Goal: Transaction & Acquisition: Purchase product/service

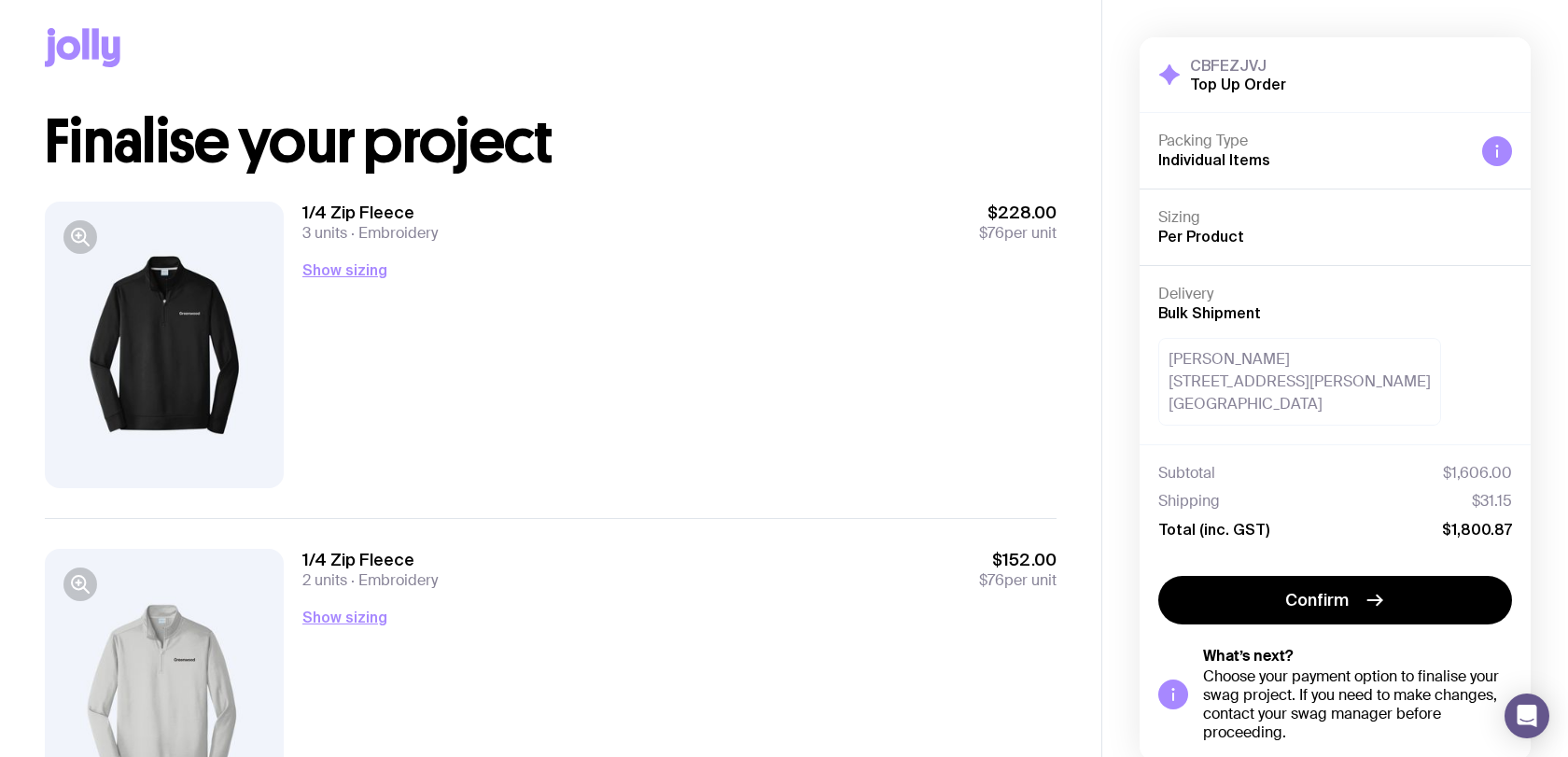
scroll to position [19, 0]
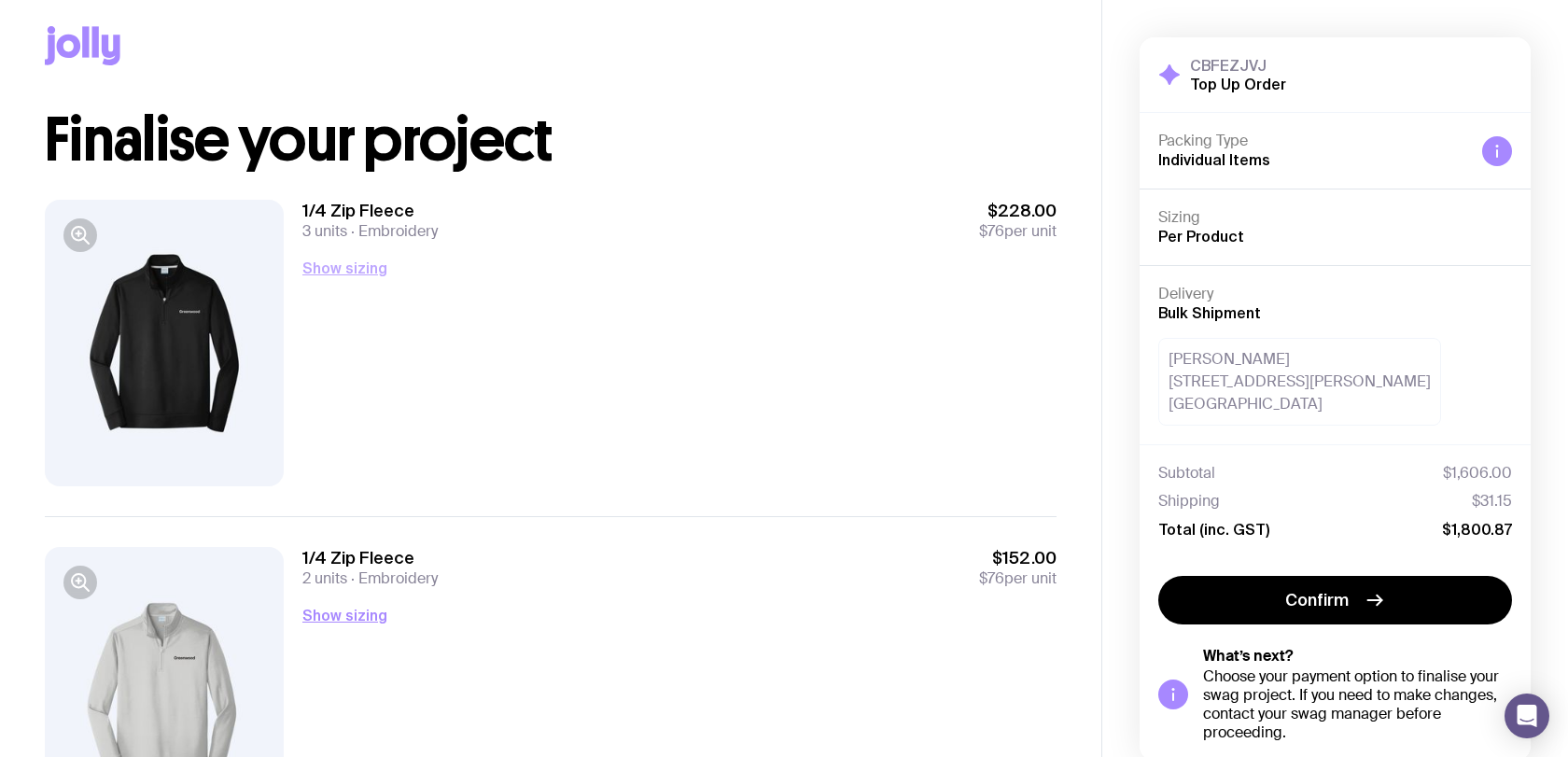
click at [334, 267] on button "Show sizing" at bounding box center [344, 268] width 85 height 23
click at [352, 617] on button "Show sizing" at bounding box center [344, 615] width 85 height 23
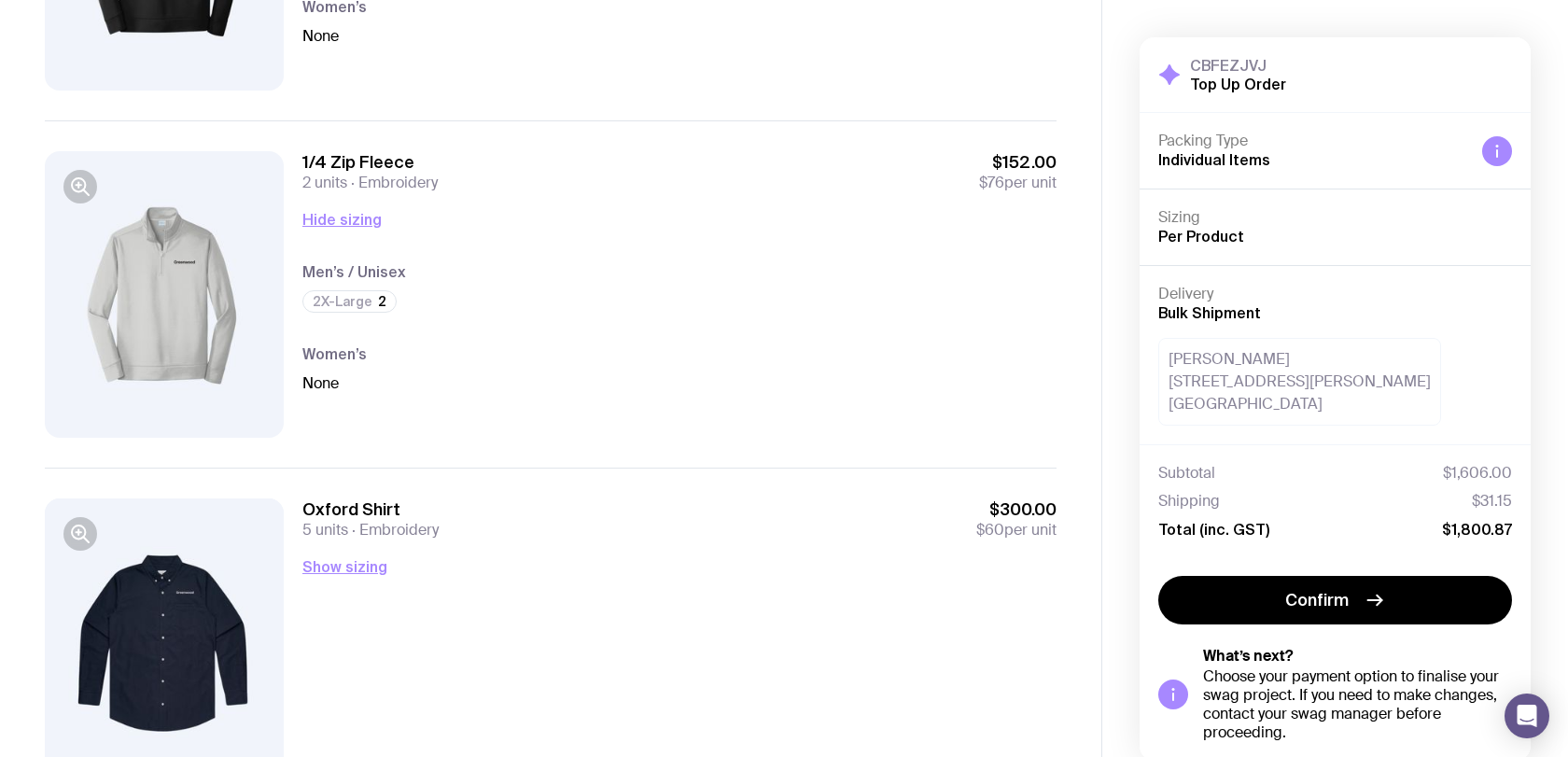
scroll to position [501, 0]
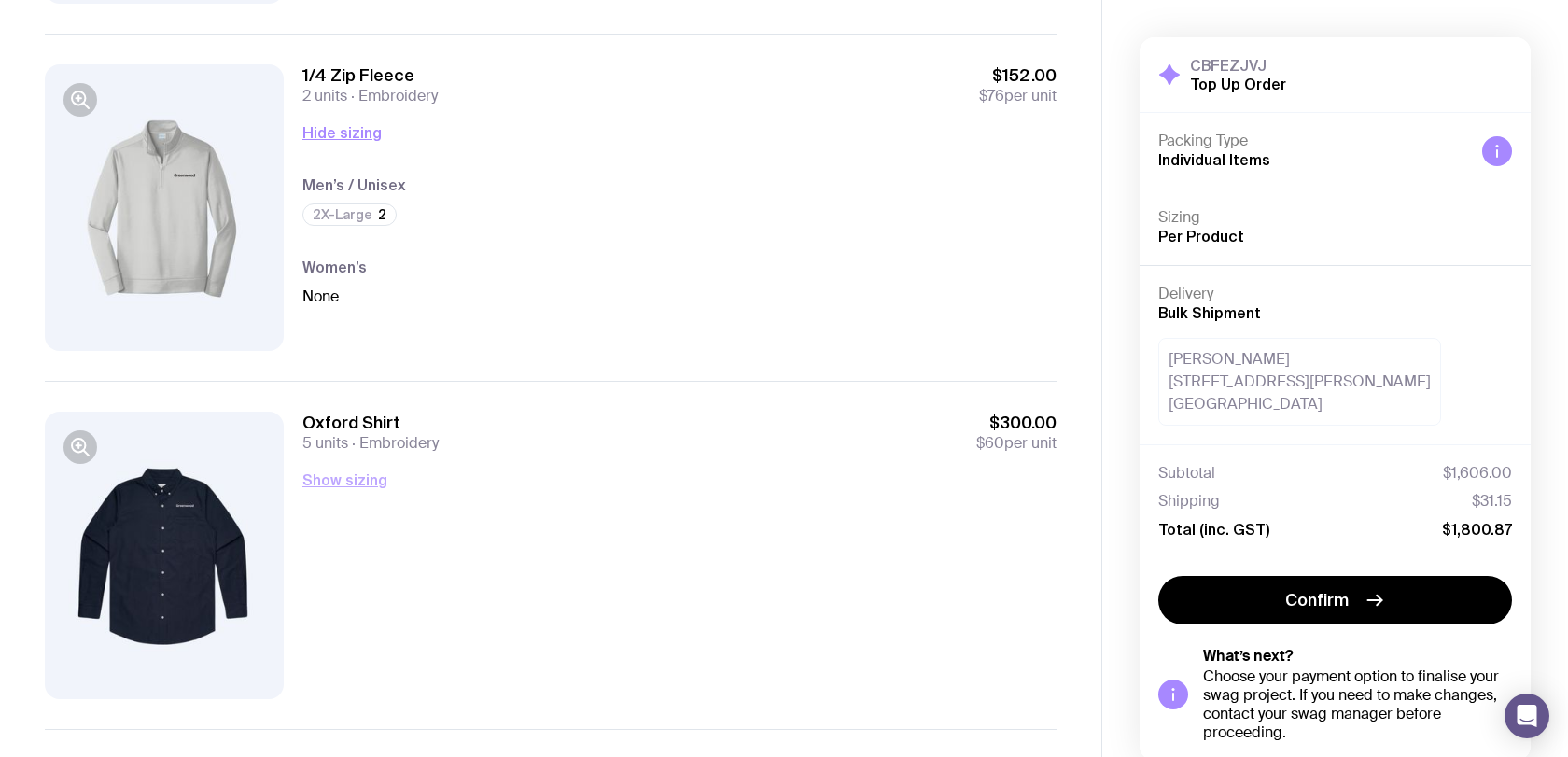
click at [353, 487] on button "Show sizing" at bounding box center [344, 479] width 85 height 23
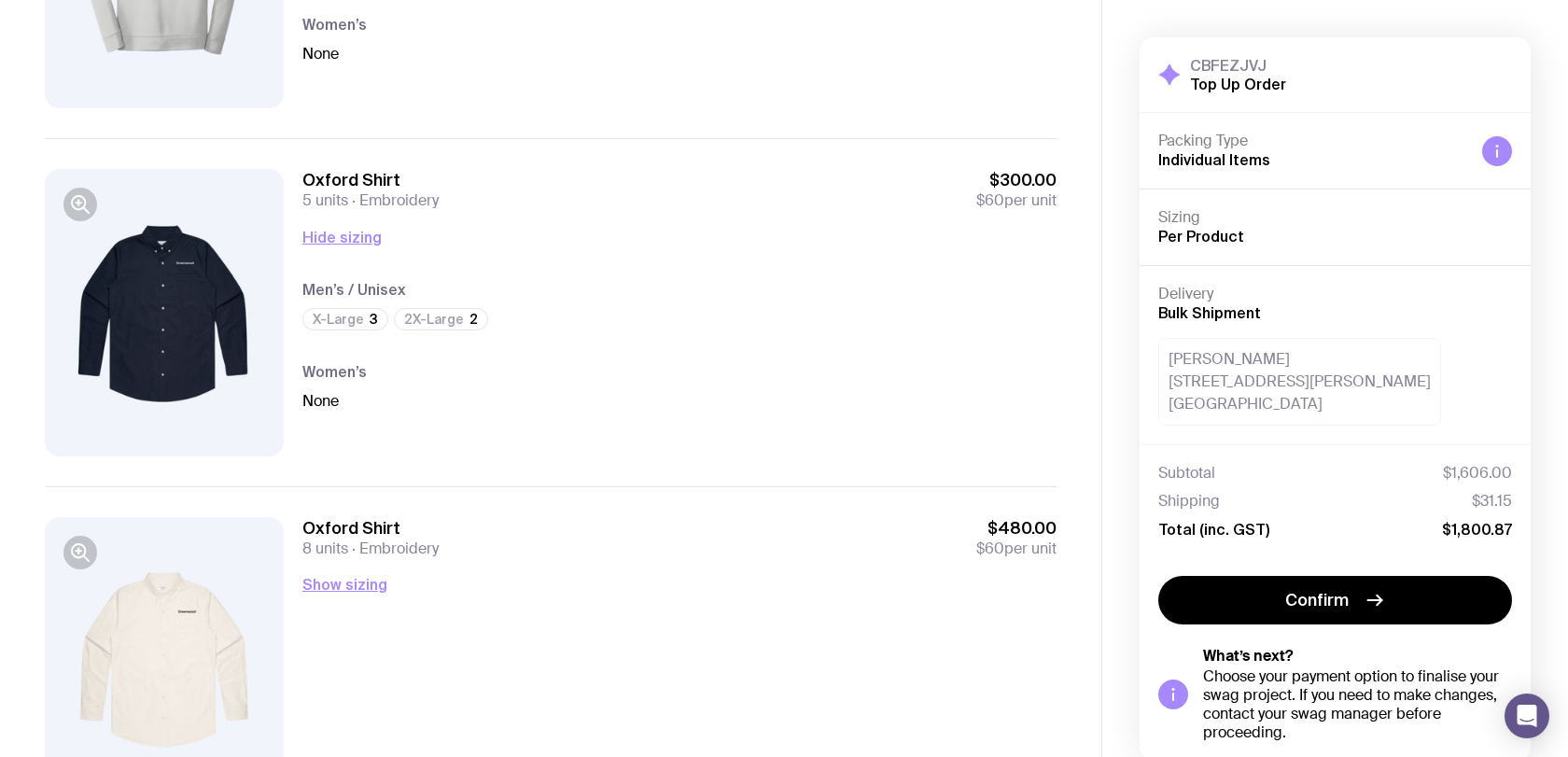
scroll to position [780, 0]
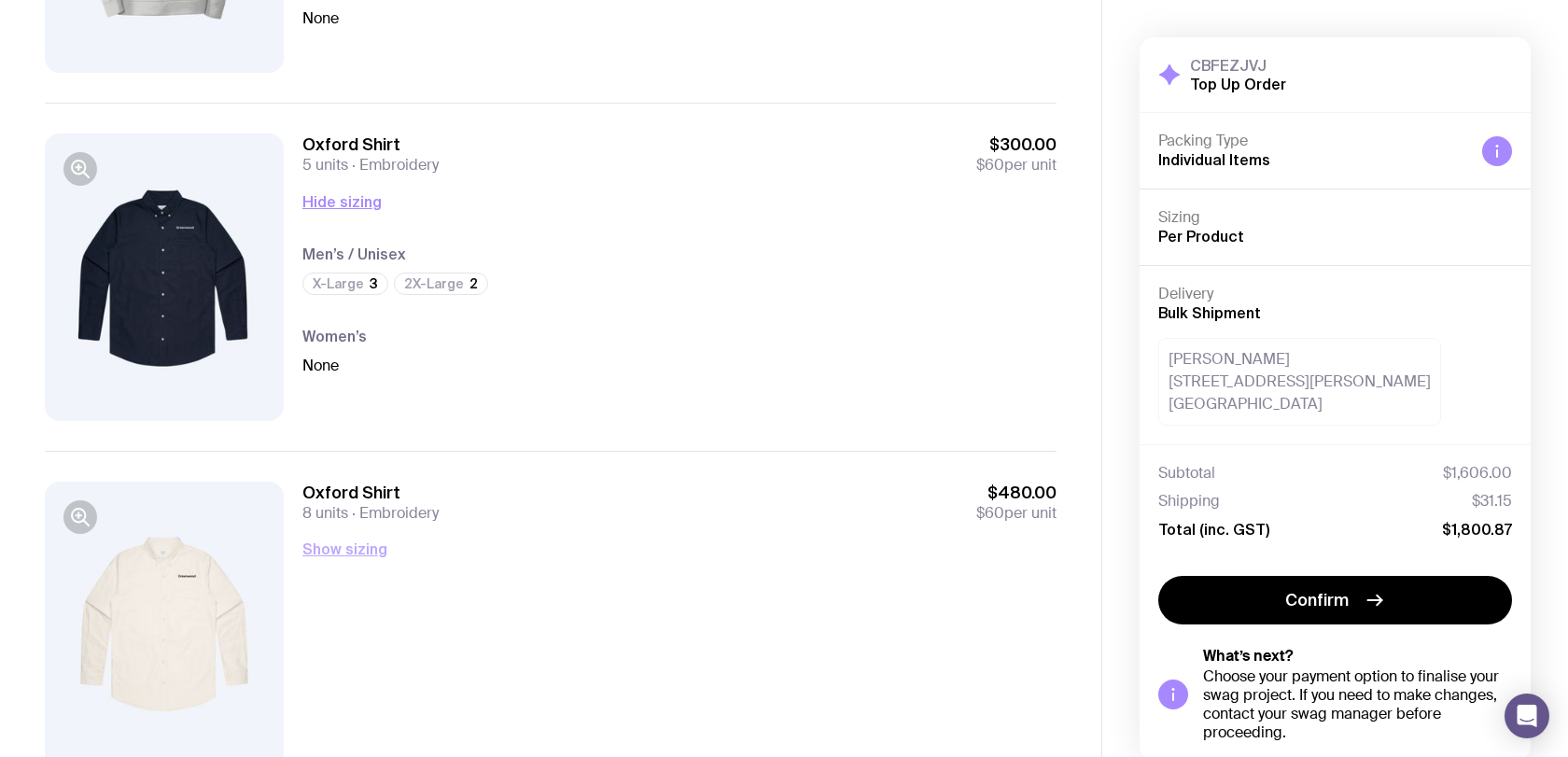
click at [347, 558] on button "Show sizing" at bounding box center [344, 549] width 85 height 23
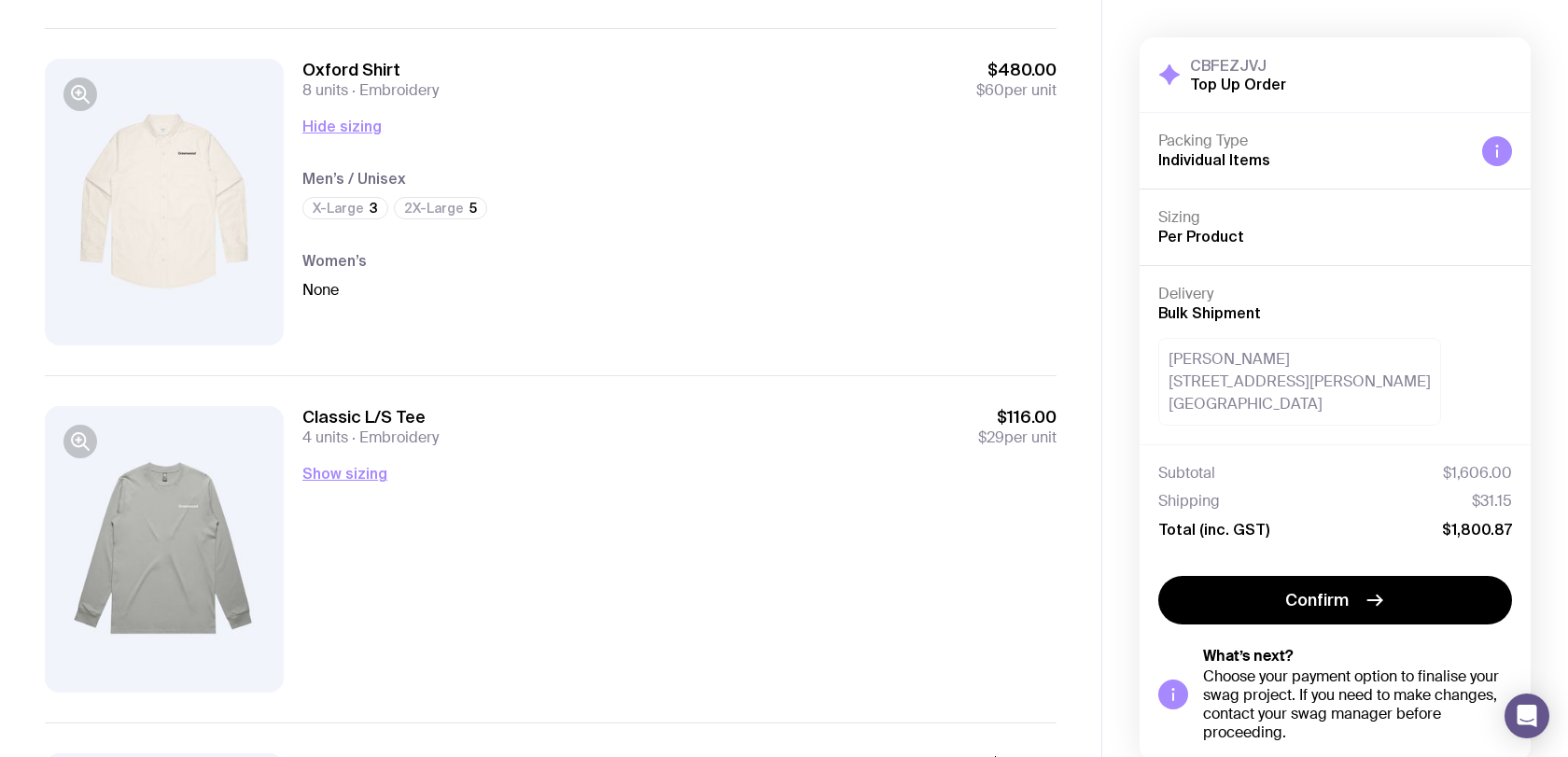
scroll to position [1204, 0]
click at [346, 475] on button "Show sizing" at bounding box center [344, 473] width 85 height 23
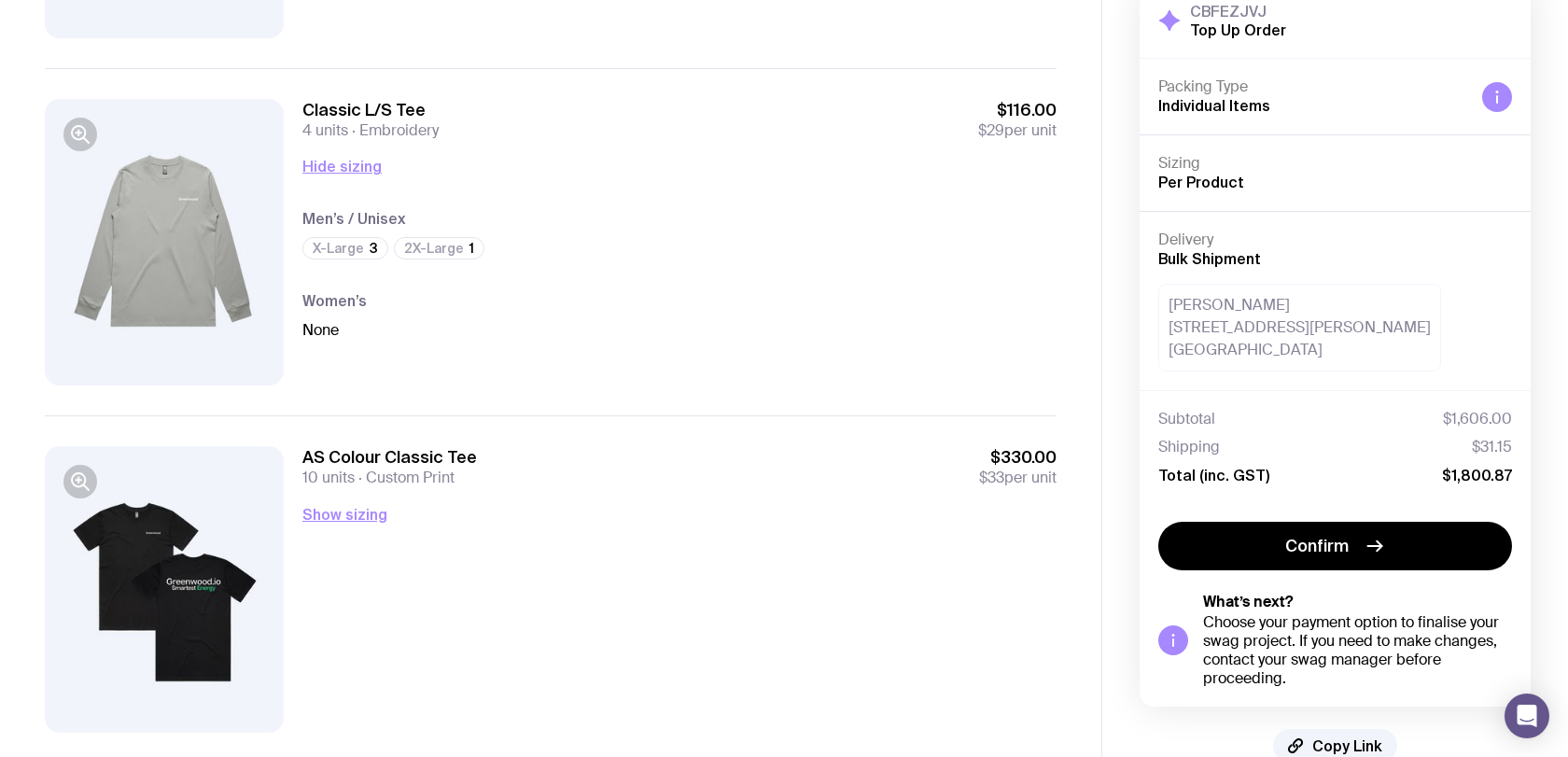
scroll to position [1552, 0]
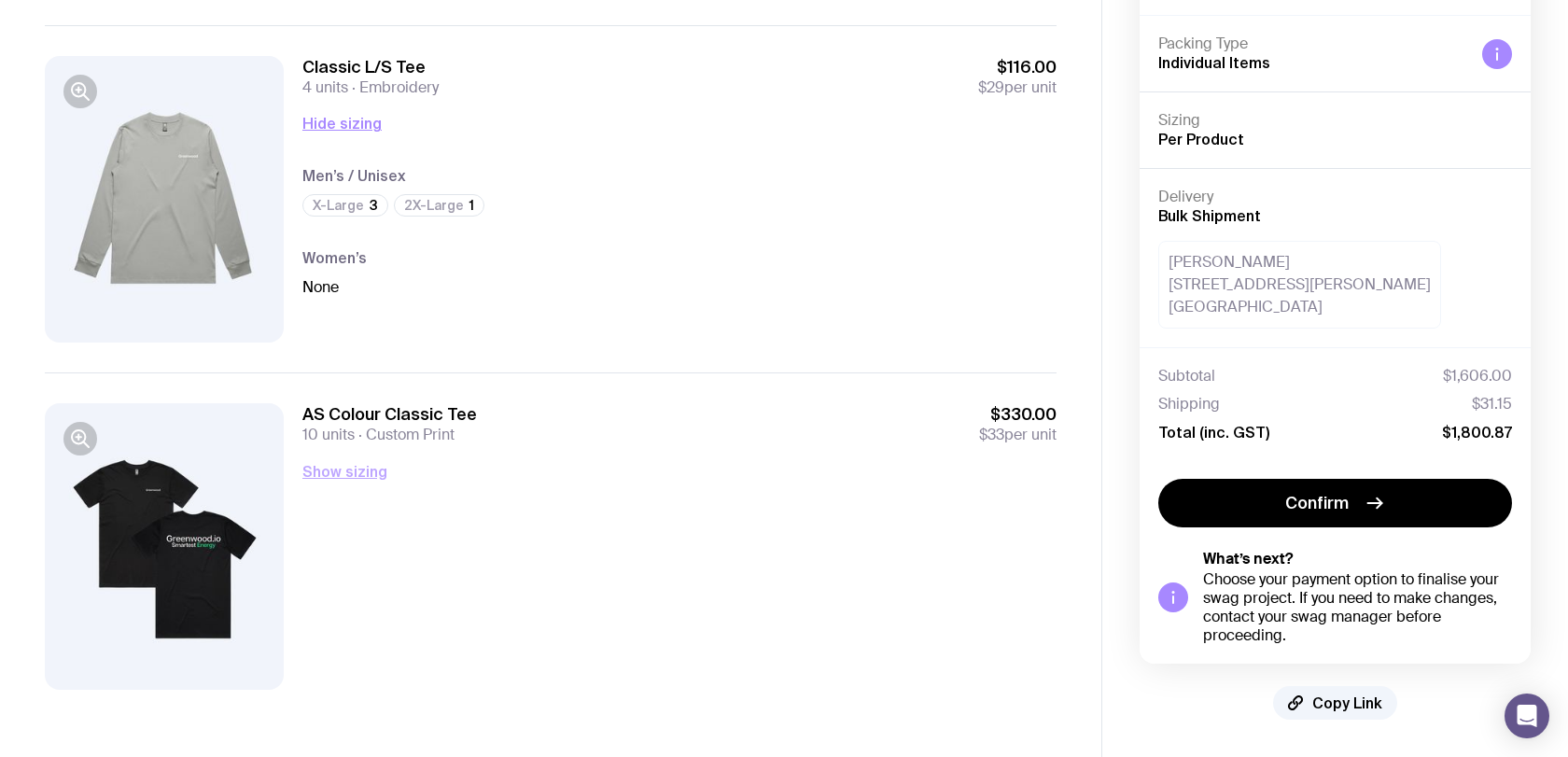
click at [352, 471] on button "Show sizing" at bounding box center [344, 472] width 85 height 23
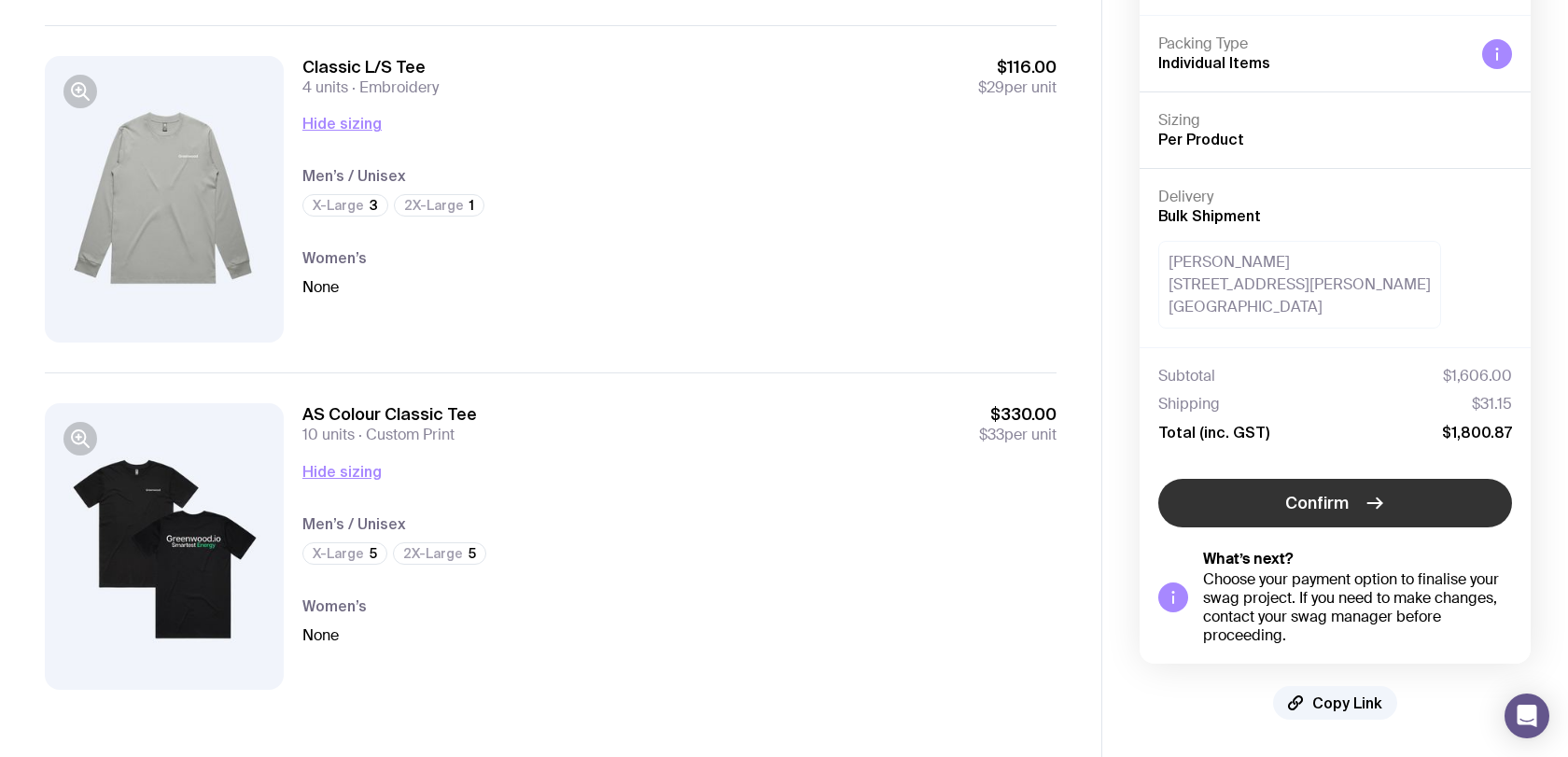
click at [1312, 497] on span "Confirm" at bounding box center [1317, 503] width 64 height 23
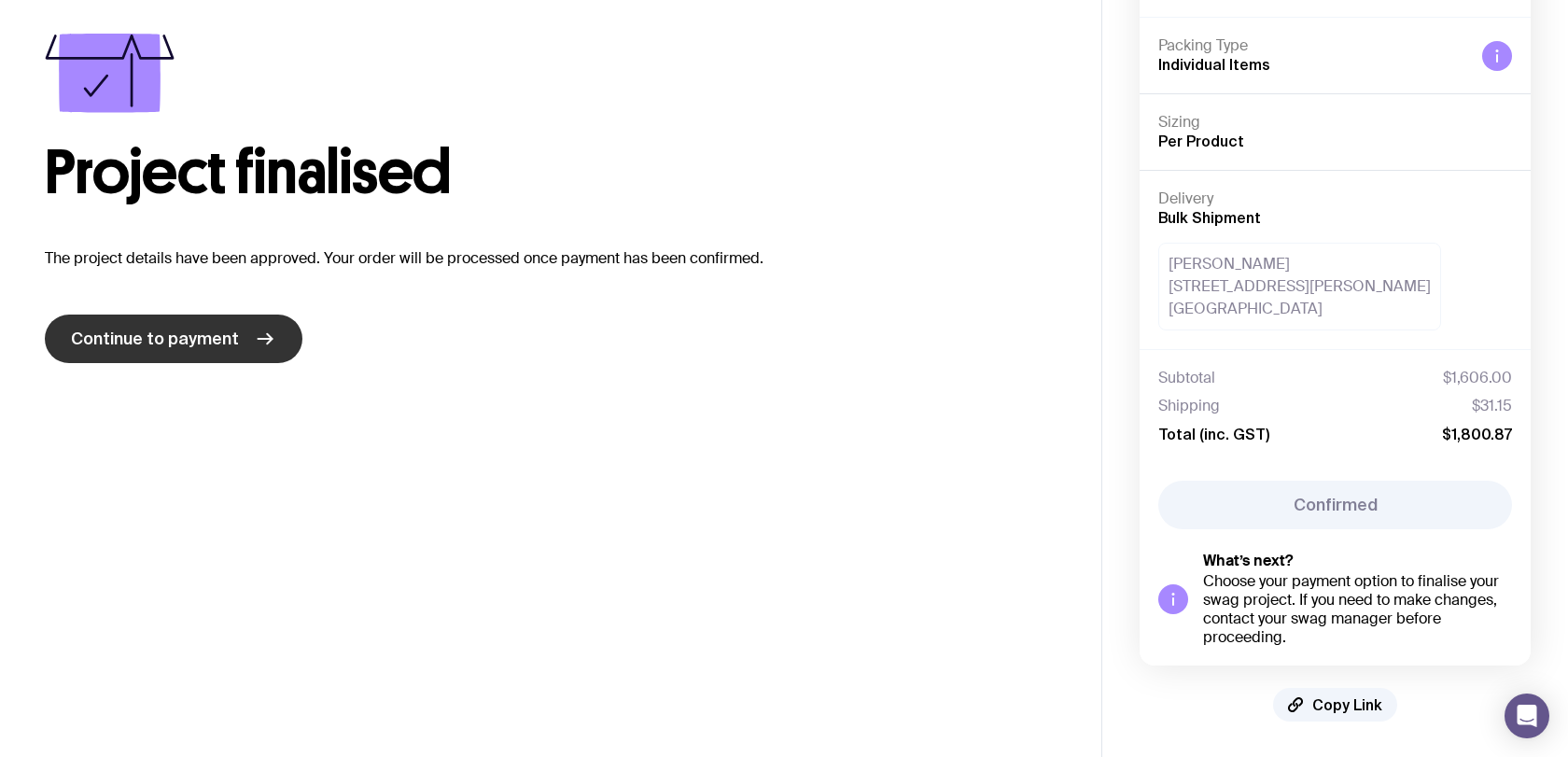
click at [222, 335] on span "Continue to payment" at bounding box center [155, 339] width 168 height 23
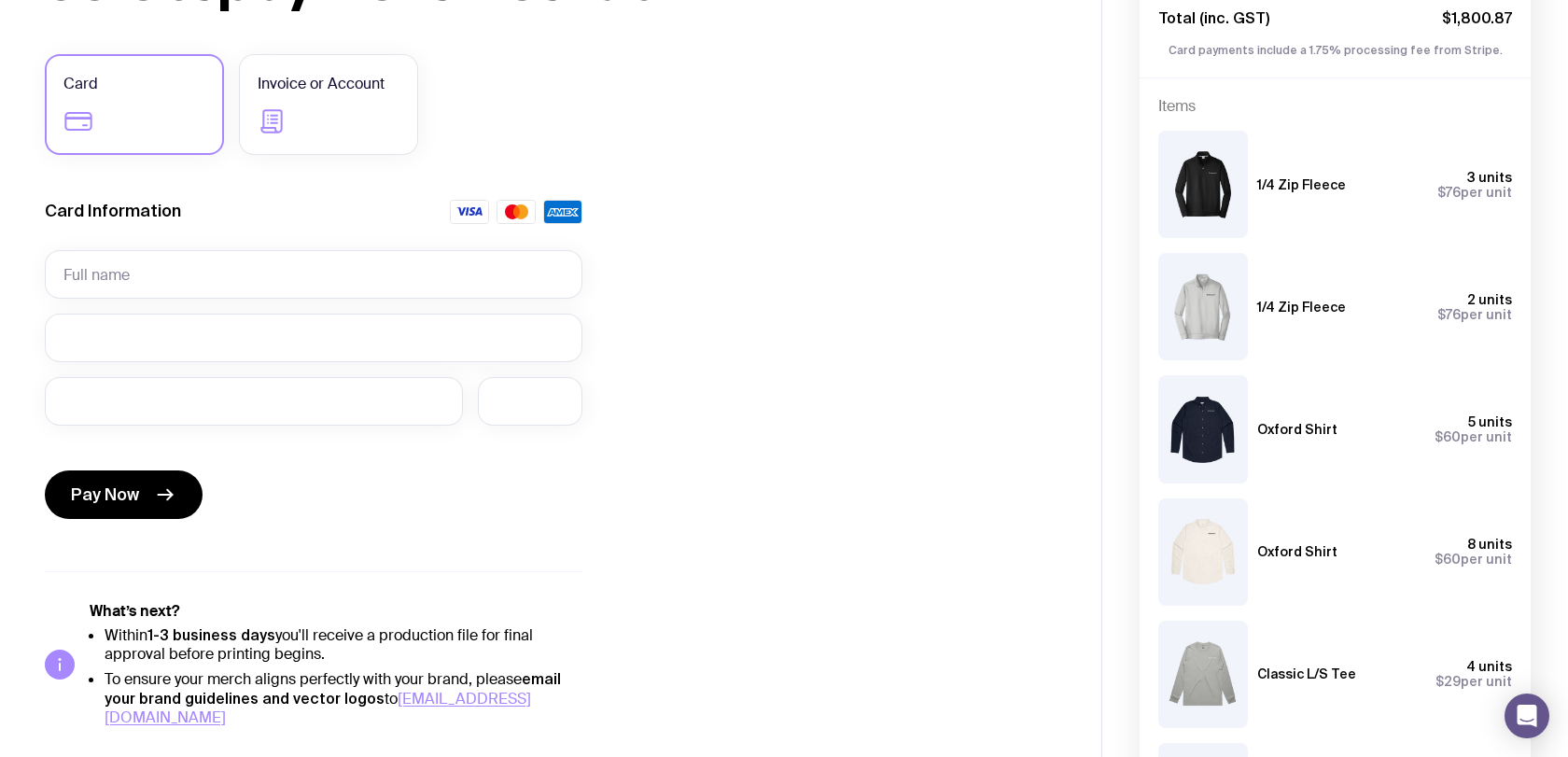
scroll to position [256, 0]
